Goal: Task Accomplishment & Management: Manage account settings

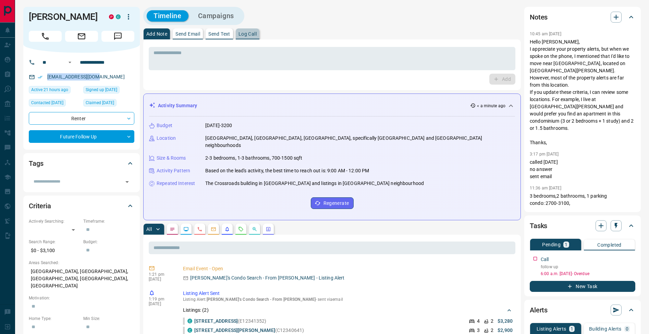
click at [256, 35] on p "Log Call" at bounding box center [248, 34] width 18 height 5
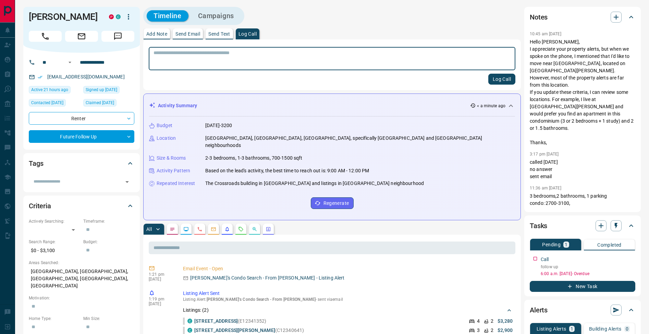
click at [504, 76] on button "Log Call" at bounding box center [501, 79] width 27 height 11
click at [158, 32] on p "Add Note" at bounding box center [156, 34] width 21 height 5
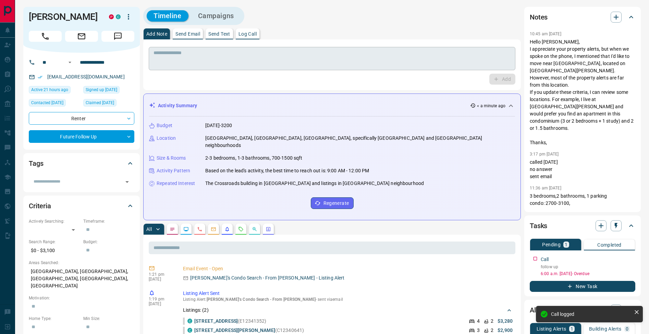
click at [166, 62] on textarea at bounding box center [332, 58] width 357 height 17
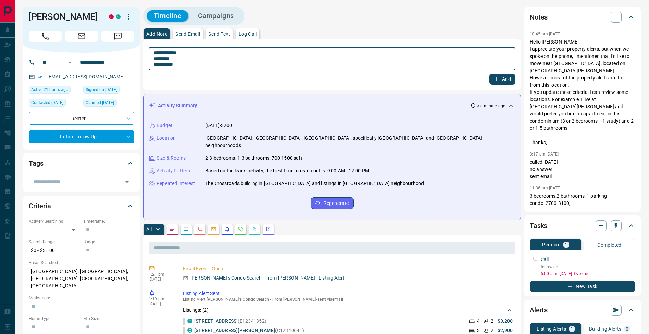
click at [156, 59] on textarea "**********" at bounding box center [332, 58] width 357 height 17
type textarea "**********"
click at [506, 78] on button "Add" at bounding box center [502, 79] width 26 height 11
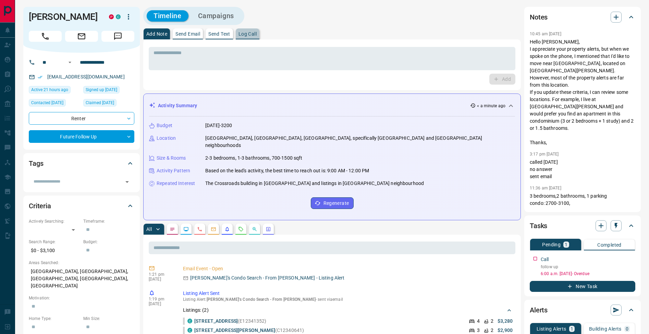
click at [249, 31] on button "Log Call" at bounding box center [248, 33] width 24 height 11
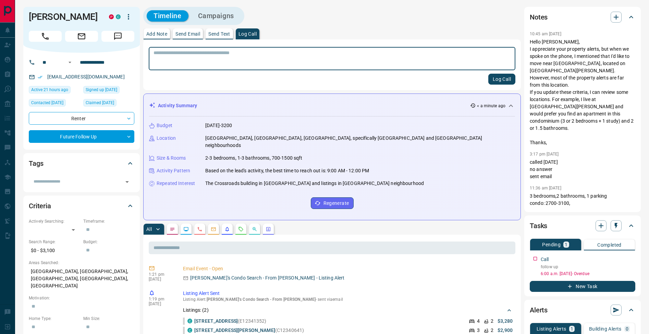
click at [501, 82] on button "Log Call" at bounding box center [501, 79] width 27 height 11
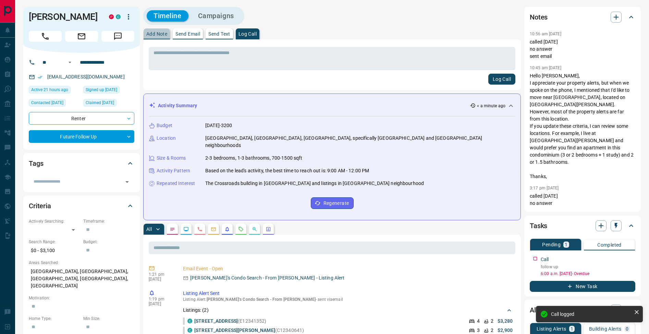
click at [162, 34] on p "Add Note" at bounding box center [156, 34] width 21 height 5
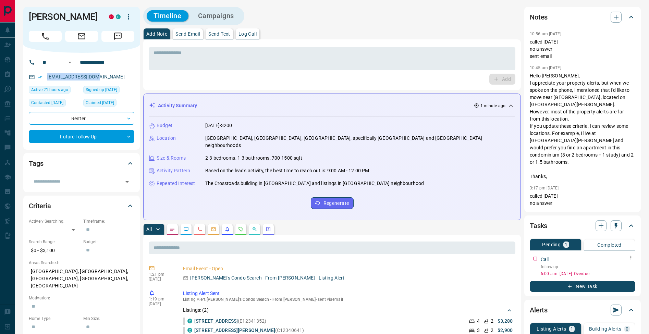
click at [631, 259] on icon "button" at bounding box center [631, 258] width 1 height 4
click at [627, 270] on li "Edit" at bounding box center [620, 271] width 30 height 10
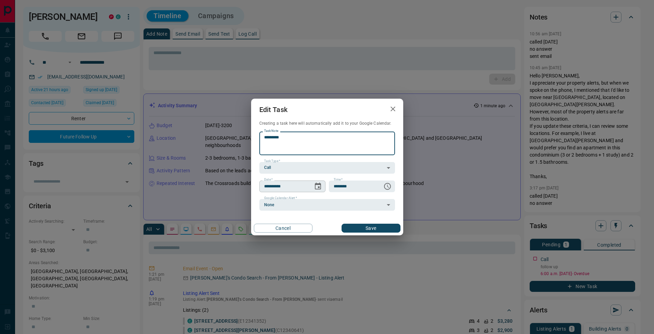
click at [320, 185] on icon "Choose date, selected date is Aug 12, 2025" at bounding box center [318, 186] width 8 height 8
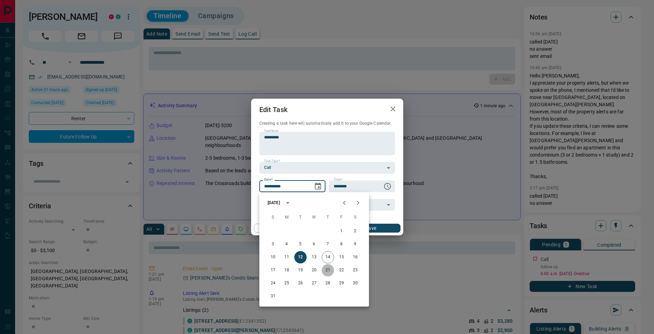
click at [328, 269] on button "21" at bounding box center [328, 270] width 12 height 12
type input "**********"
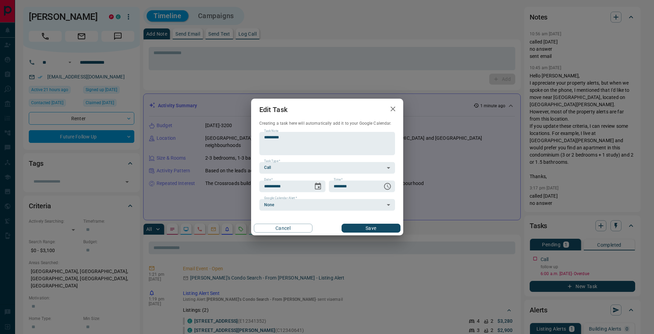
click at [368, 232] on button "Save" at bounding box center [371, 228] width 59 height 9
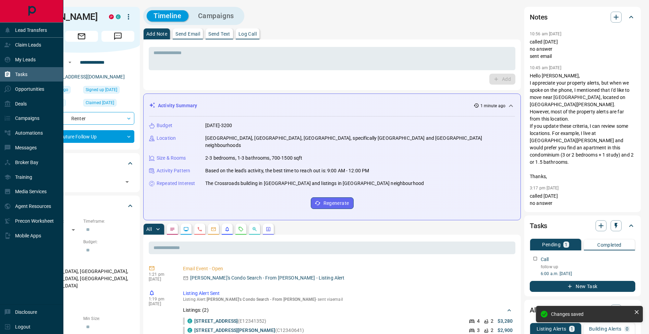
click at [13, 72] on div "Tasks" at bounding box center [15, 74] width 23 height 11
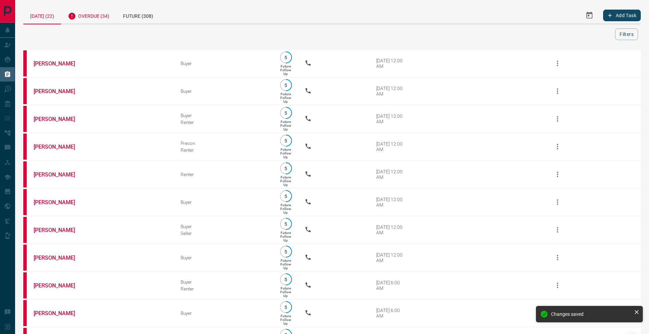
click at [97, 23] on div "Overdue (34)" at bounding box center [88, 15] width 55 height 17
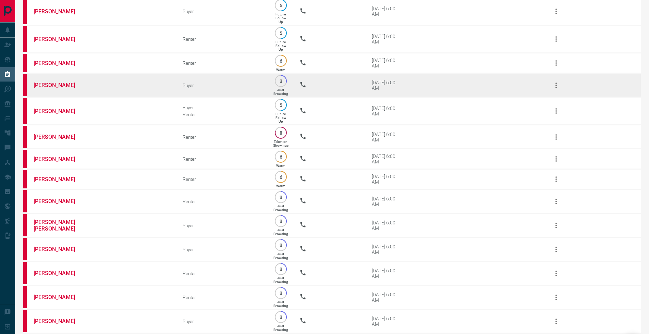
scroll to position [618, 0]
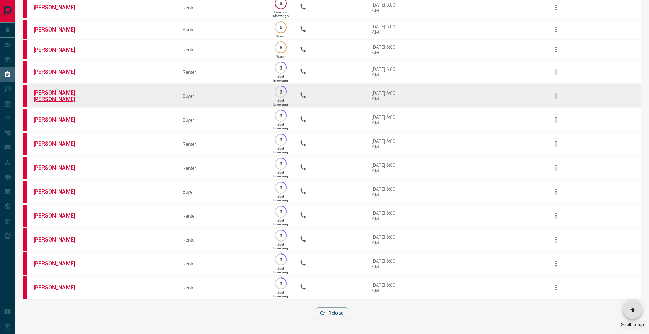
click at [54, 89] on link "[PERSON_NAME] [PERSON_NAME]" at bounding box center [59, 95] width 51 height 13
